Goal: Information Seeking & Learning: Stay updated

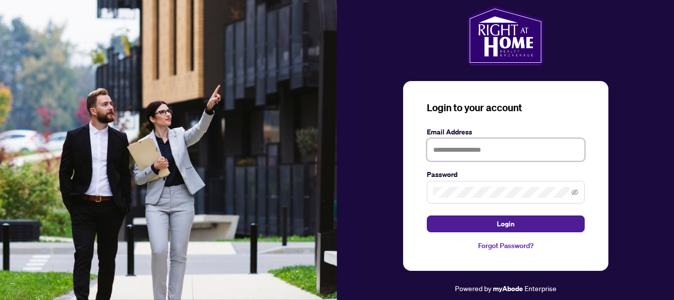
click at [460, 149] on input "text" at bounding box center [506, 149] width 158 height 23
type input "**********"
click at [578, 194] on span at bounding box center [506, 192] width 158 height 23
click at [576, 190] on icon "eye-invisible" at bounding box center [574, 192] width 7 height 6
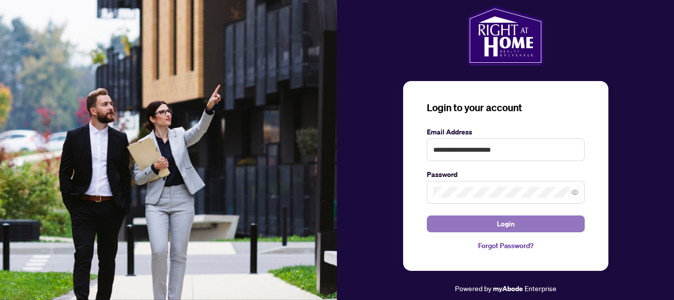
click at [533, 224] on button "Login" at bounding box center [506, 223] width 158 height 17
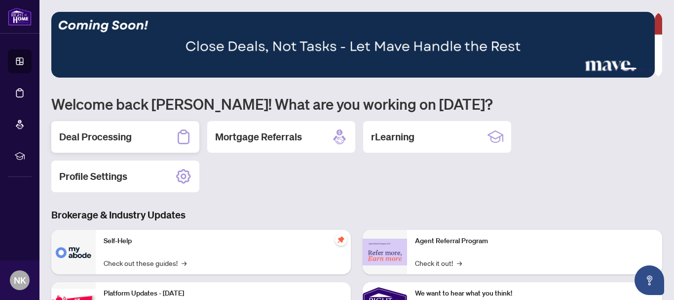
click at [105, 139] on h2 "Deal Processing" at bounding box center [95, 137] width 73 height 14
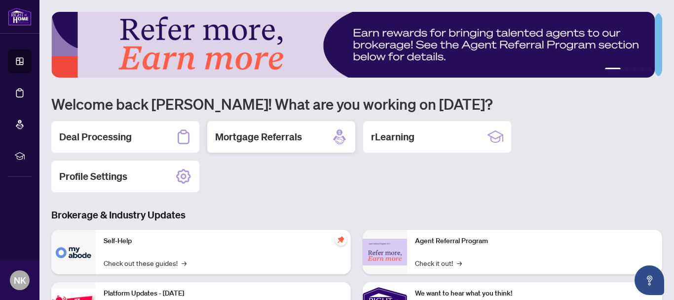
click at [260, 139] on h2 "Mortgage Referrals" at bounding box center [258, 137] width 87 height 14
click at [417, 139] on div "rLearning" at bounding box center [437, 137] width 148 height 32
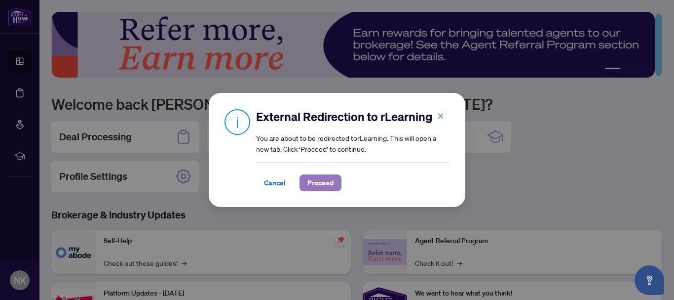
click at [309, 187] on span "Proceed" at bounding box center [320, 183] width 26 height 16
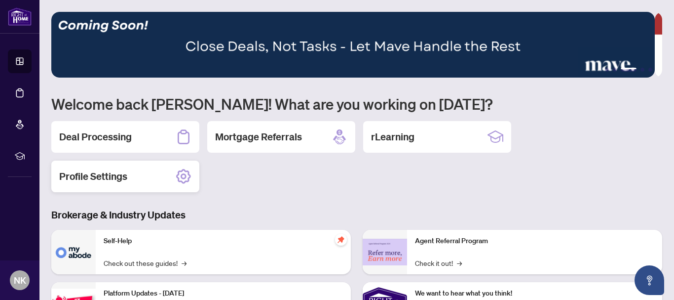
click at [148, 176] on div "Profile Settings" at bounding box center [125, 176] width 148 height 32
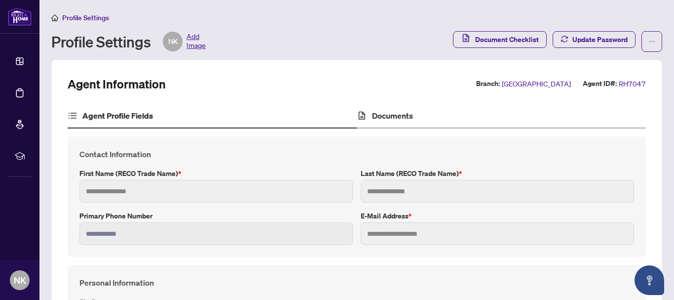
type input "*****"
type input "**********"
type input "*********"
type input "**********"
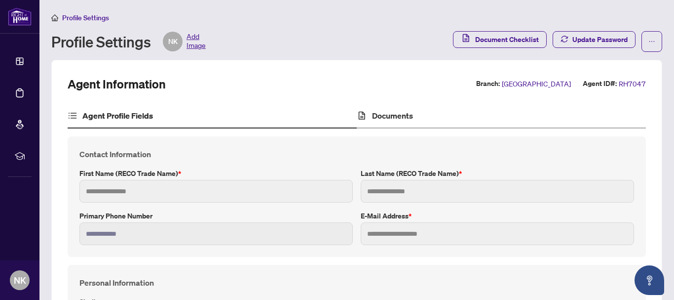
type input "*******"
type input "****"
type input "**********"
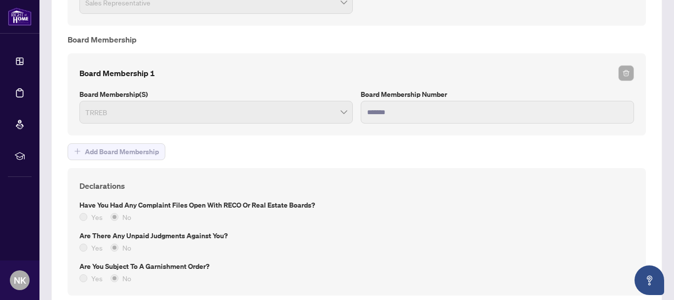
scroll to position [700, 0]
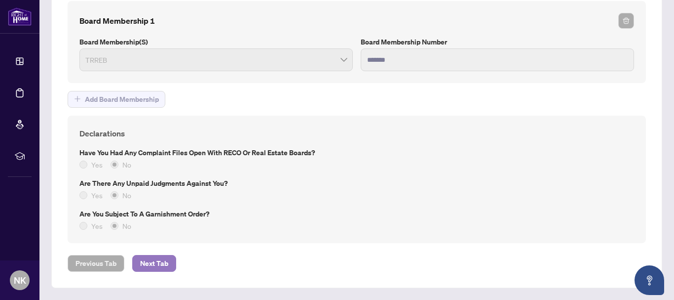
click at [150, 260] on span "Next Tab" at bounding box center [154, 263] width 28 height 16
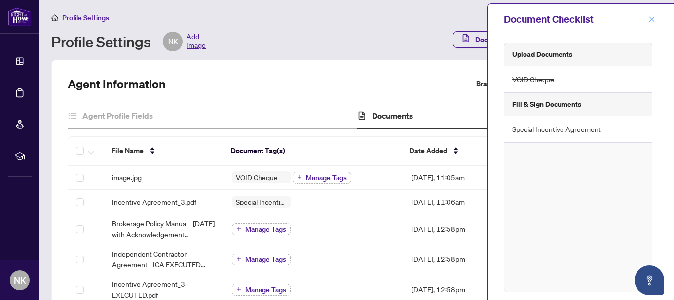
click at [653, 21] on icon "close" at bounding box center [651, 19] width 7 height 7
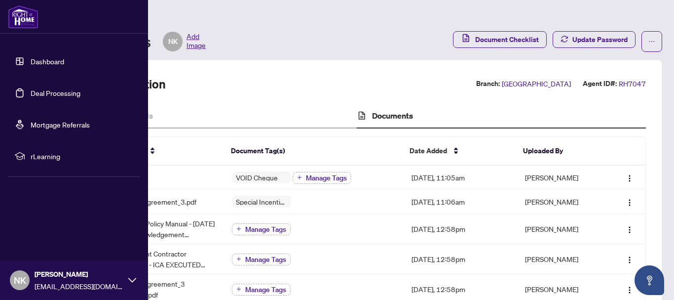
click at [46, 63] on link "Dashboard" at bounding box center [48, 61] width 34 height 9
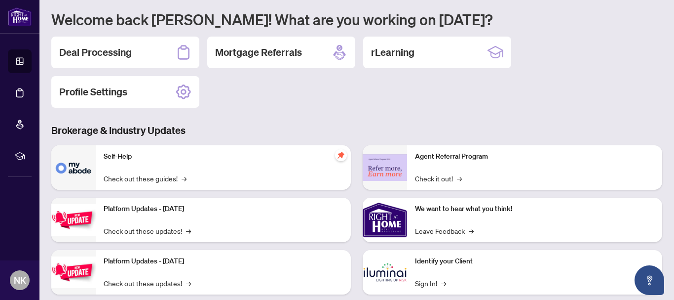
scroll to position [99, 0]
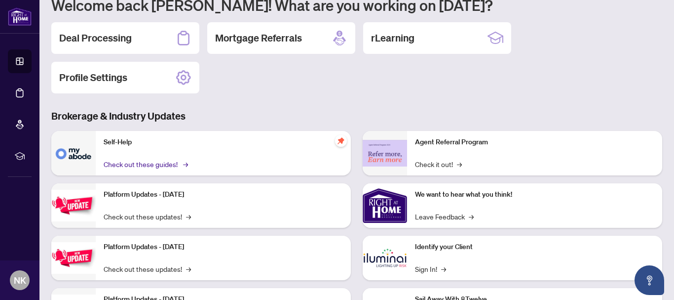
click at [119, 165] on link "Check out these guides! →" at bounding box center [145, 163] width 83 height 11
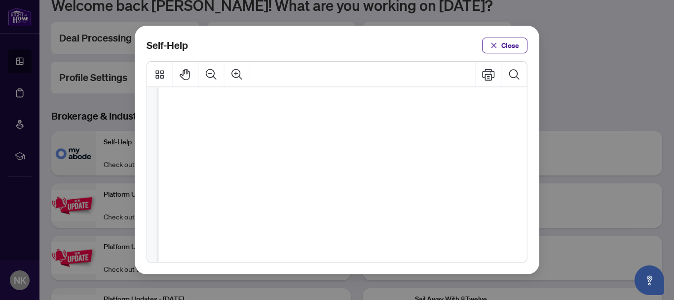
scroll to position [0, 0]
click at [516, 47] on span "Close" at bounding box center [510, 46] width 18 height 16
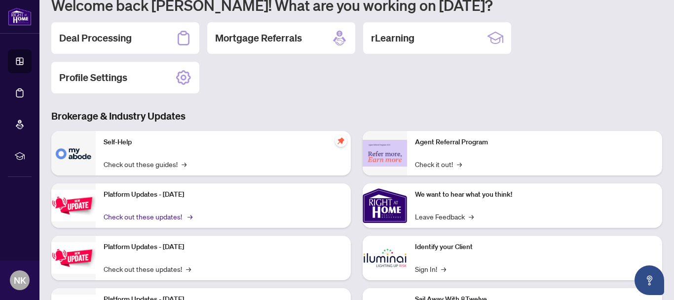
click at [145, 213] on link "Check out these updates! →" at bounding box center [147, 216] width 87 height 11
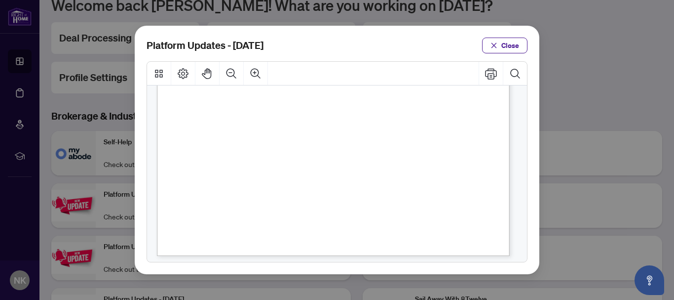
scroll to position [300, 0]
click at [521, 47] on button "Close" at bounding box center [504, 46] width 45 height 16
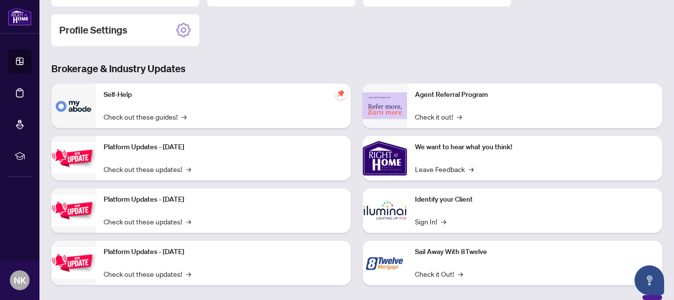
scroll to position [148, 0]
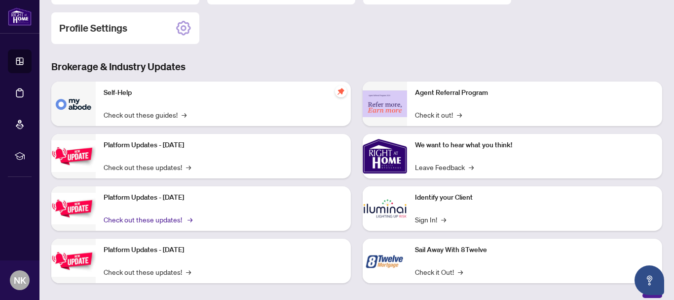
click at [174, 219] on link "Check out these updates! →" at bounding box center [147, 219] width 87 height 11
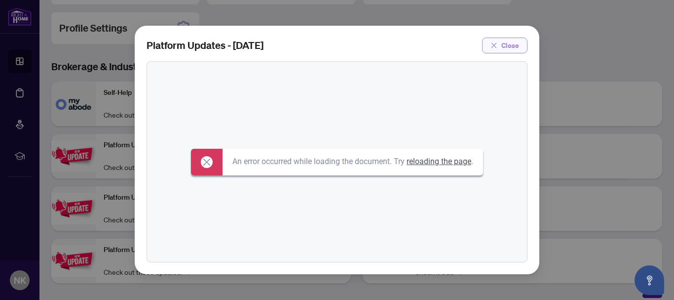
click at [500, 45] on button "Close" at bounding box center [504, 46] width 45 height 16
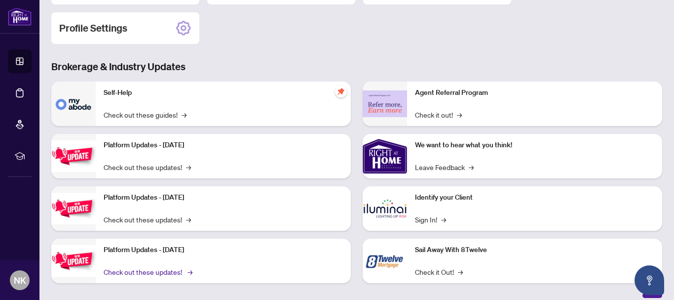
click at [138, 270] on link "Check out these updates! →" at bounding box center [147, 271] width 87 height 11
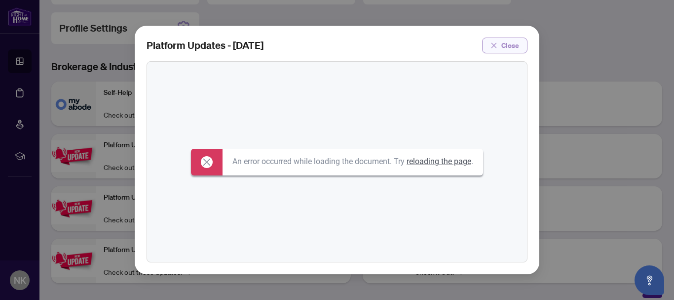
click at [502, 45] on button "Close" at bounding box center [504, 46] width 45 height 16
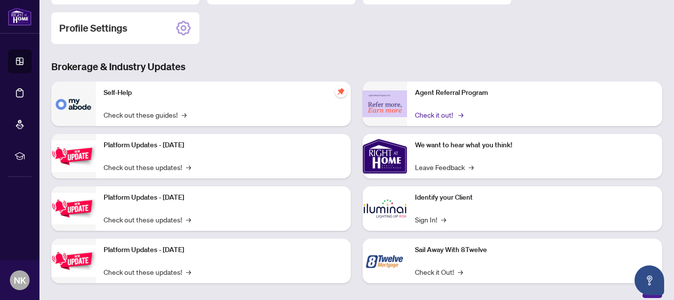
click at [429, 114] on link "Check it out! →" at bounding box center [438, 114] width 47 height 11
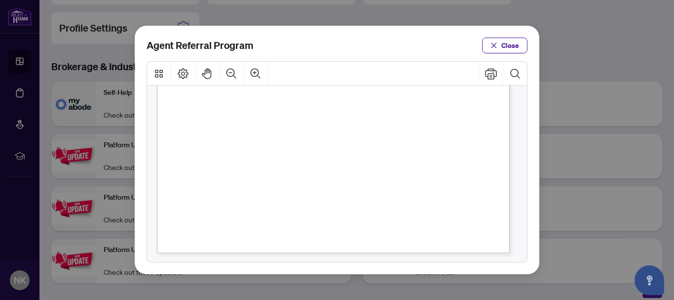
scroll to position [300, 0]
click at [508, 47] on span "Close" at bounding box center [510, 46] width 18 height 16
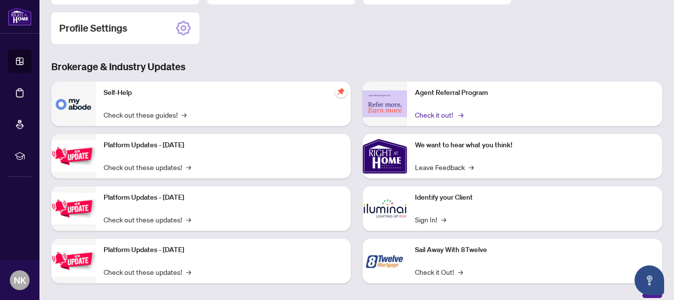
click at [431, 114] on link "Check it out! →" at bounding box center [438, 114] width 47 height 11
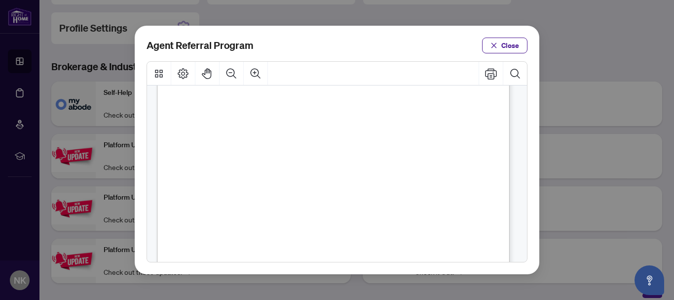
scroll to position [0, 0]
click at [508, 43] on span "Close" at bounding box center [510, 46] width 18 height 16
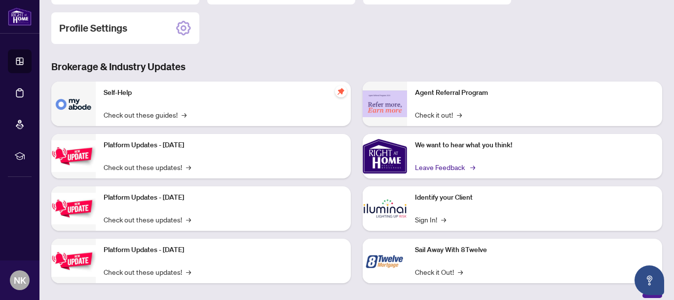
click at [443, 167] on link "Leave Feedback →" at bounding box center [444, 166] width 59 height 11
click at [422, 221] on link "Sign In! →" at bounding box center [430, 219] width 31 height 11
click at [427, 269] on link "Check it Out! →" at bounding box center [439, 271] width 48 height 11
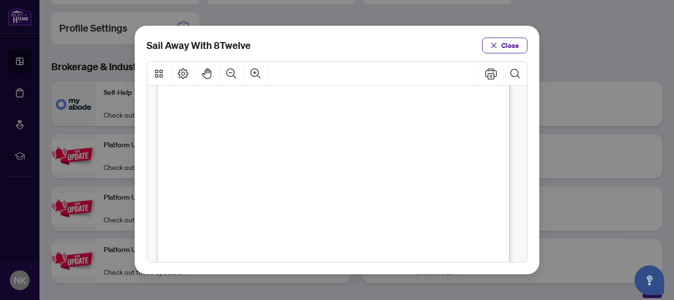
scroll to position [148, 0]
click at [513, 45] on span "Close" at bounding box center [510, 46] width 18 height 16
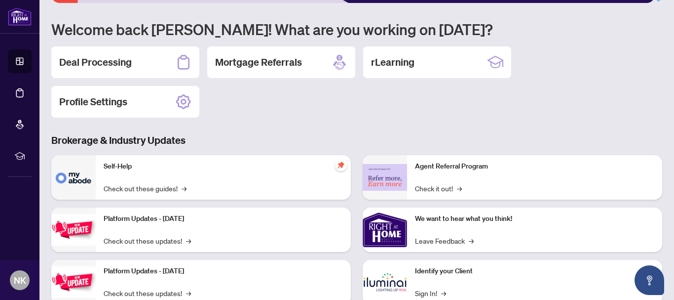
scroll to position [0, 0]
